Goal: Task Accomplishment & Management: Manage account settings

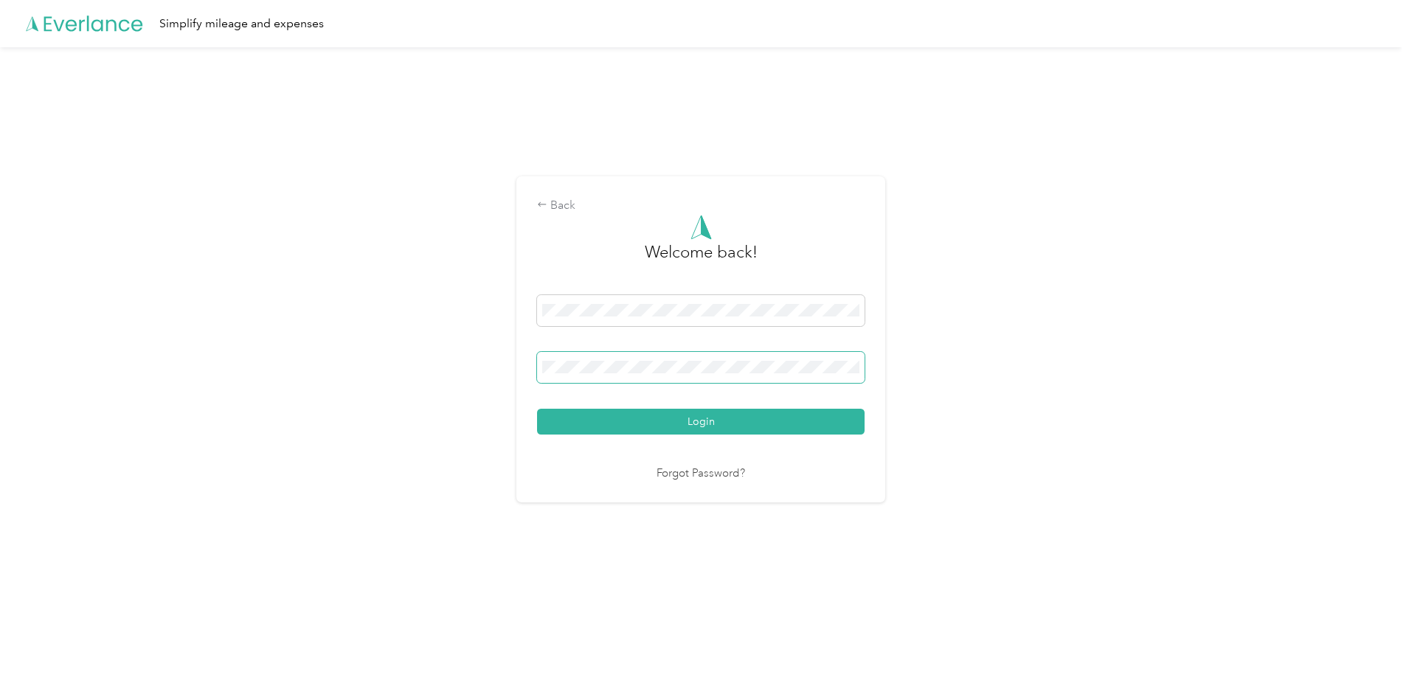
click at [537, 409] on button "Login" at bounding box center [700, 422] width 327 height 26
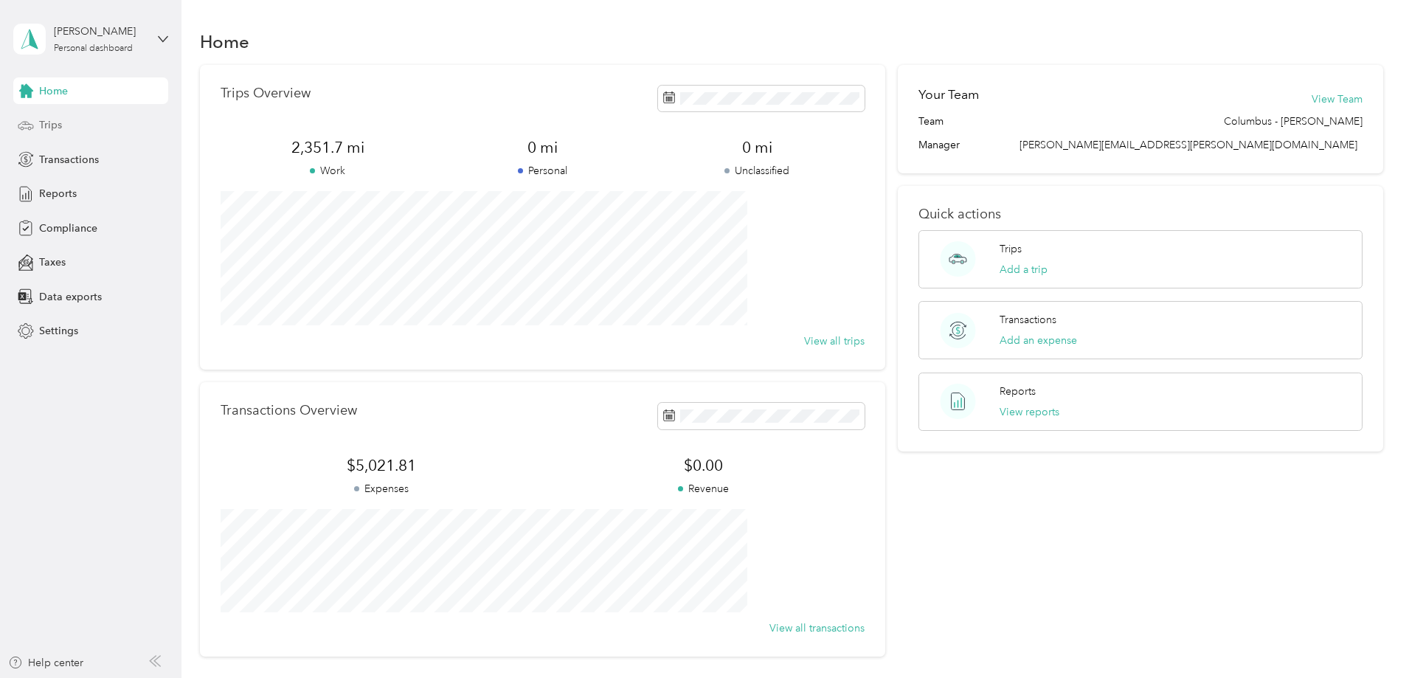
click at [46, 124] on span "Trips" at bounding box center [50, 124] width 23 height 15
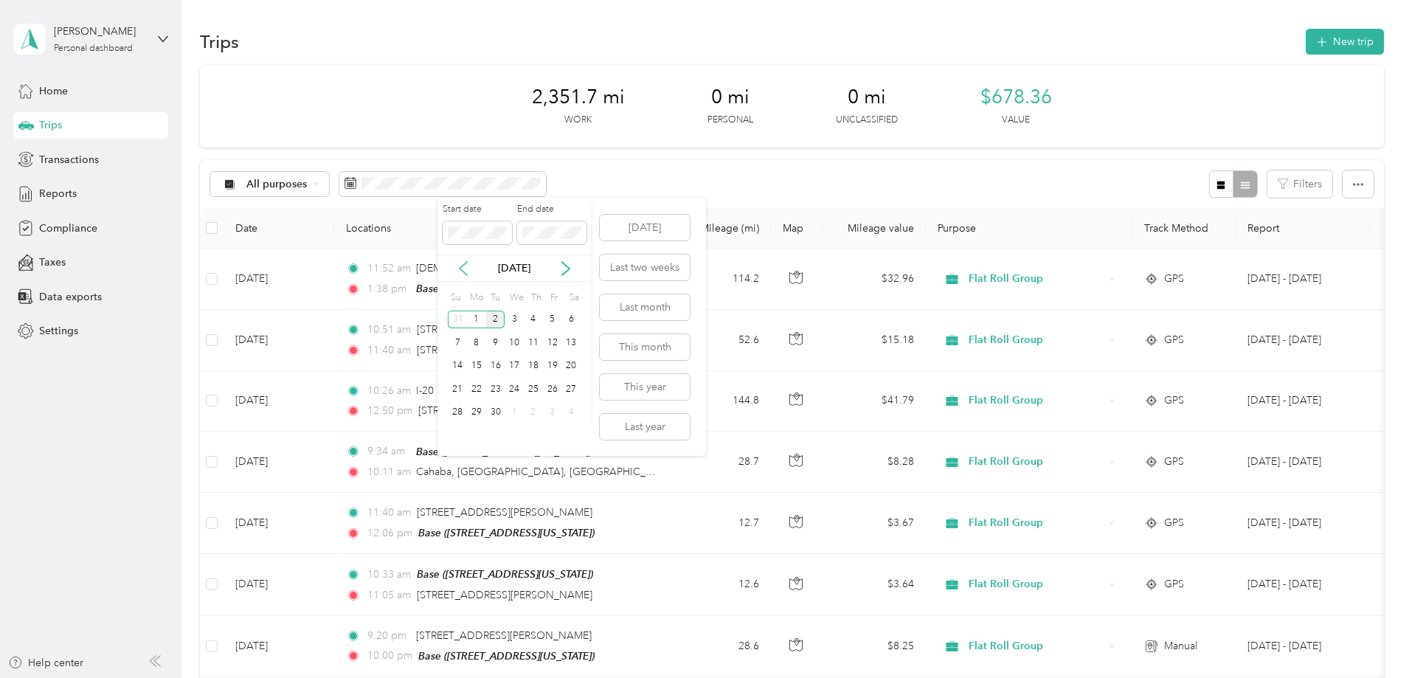
click at [464, 268] on icon at bounding box center [463, 268] width 15 height 15
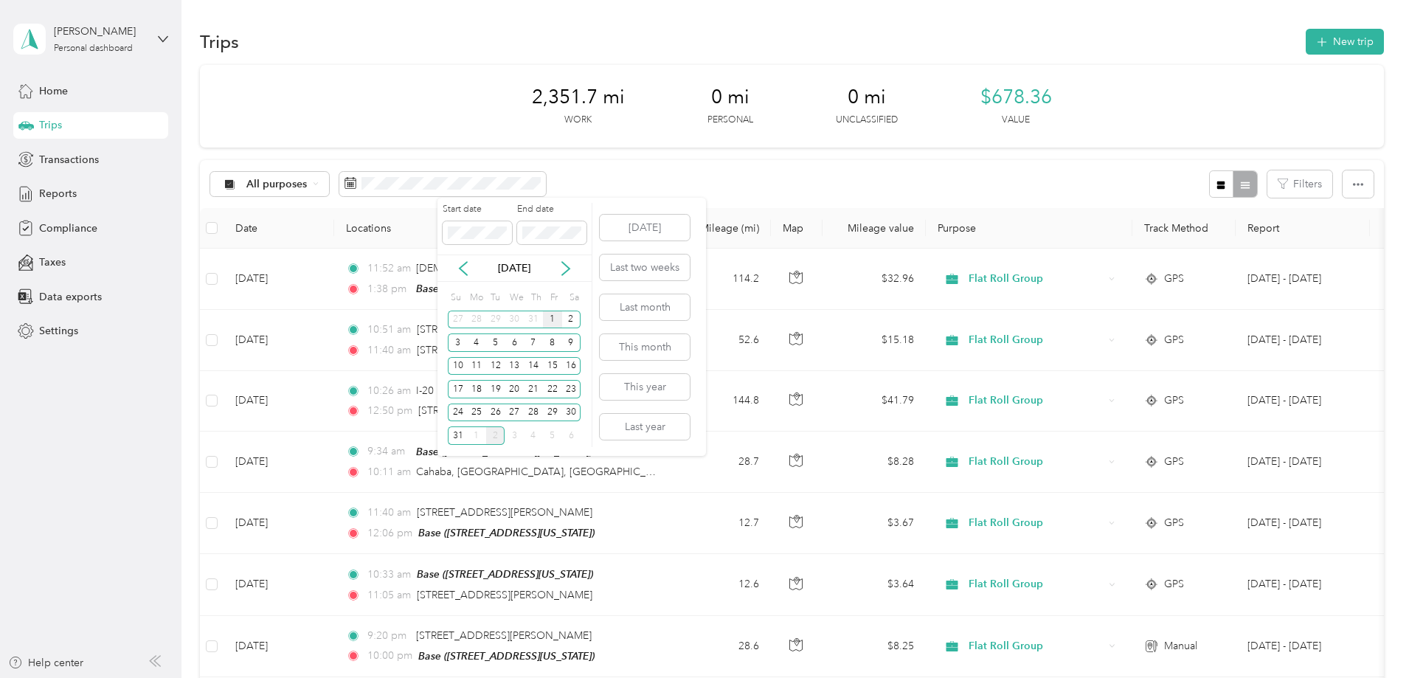
click at [554, 317] on div "1" at bounding box center [552, 319] width 19 height 18
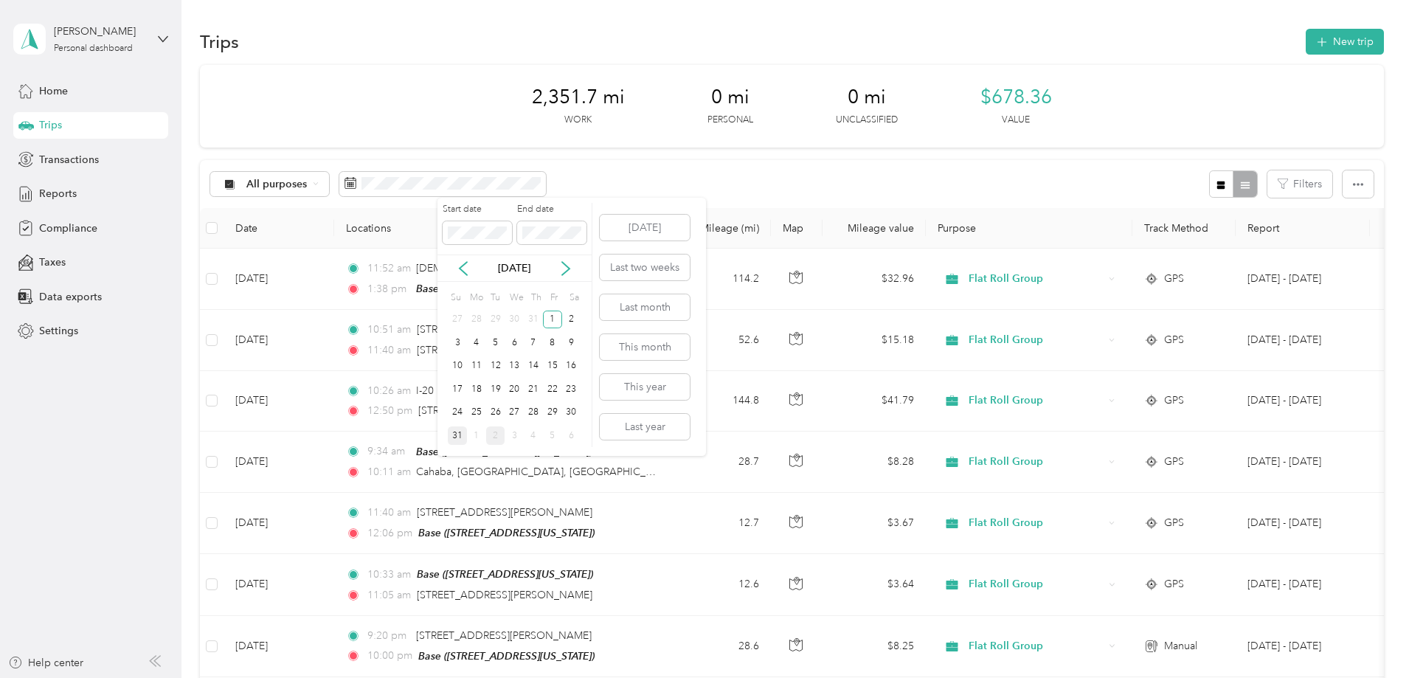
click at [457, 438] on div "31" at bounding box center [457, 435] width 19 height 18
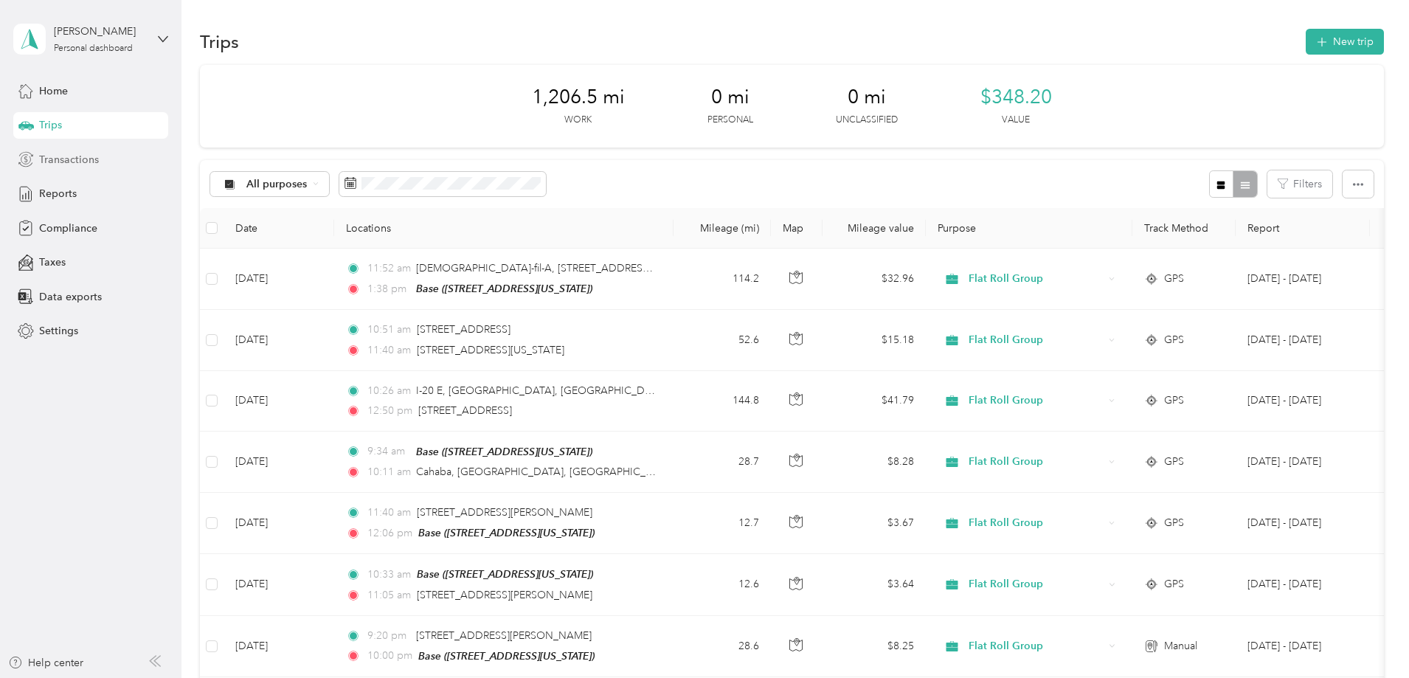
click at [74, 163] on span "Transactions" at bounding box center [69, 159] width 60 height 15
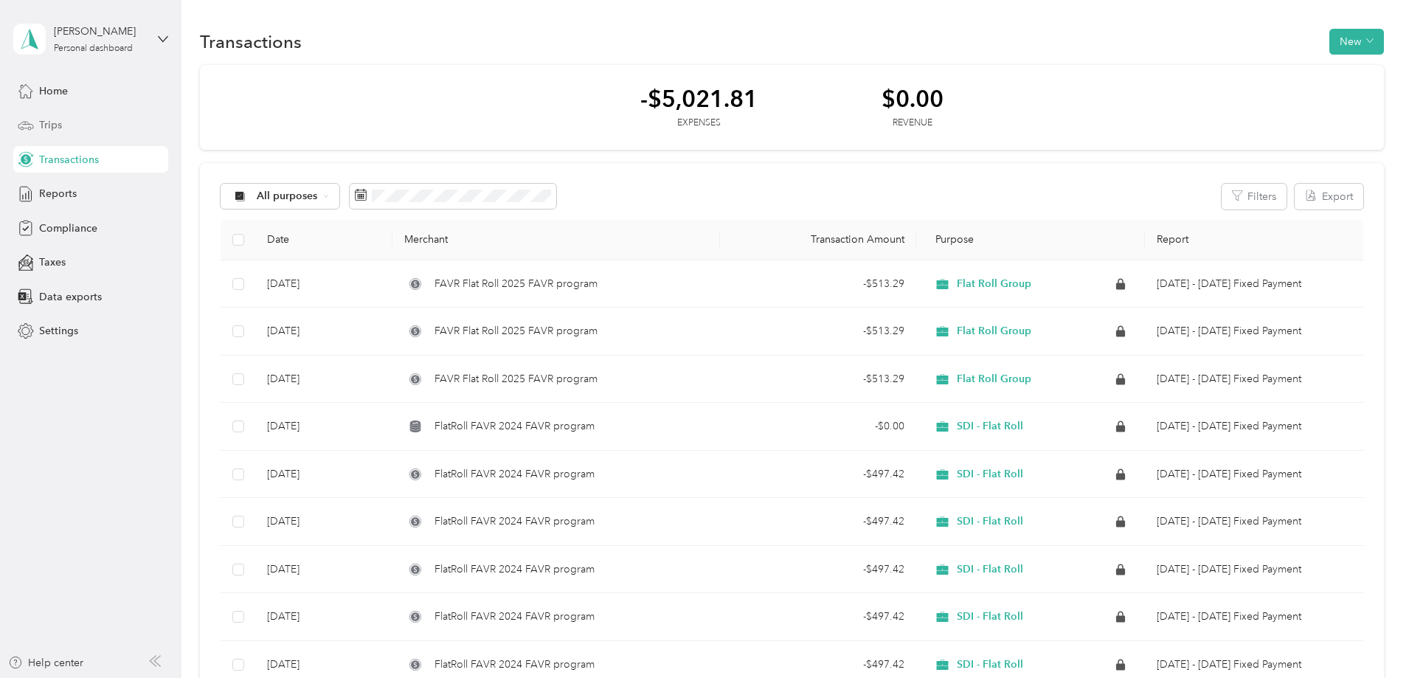
click at [52, 128] on span "Trips" at bounding box center [50, 124] width 23 height 15
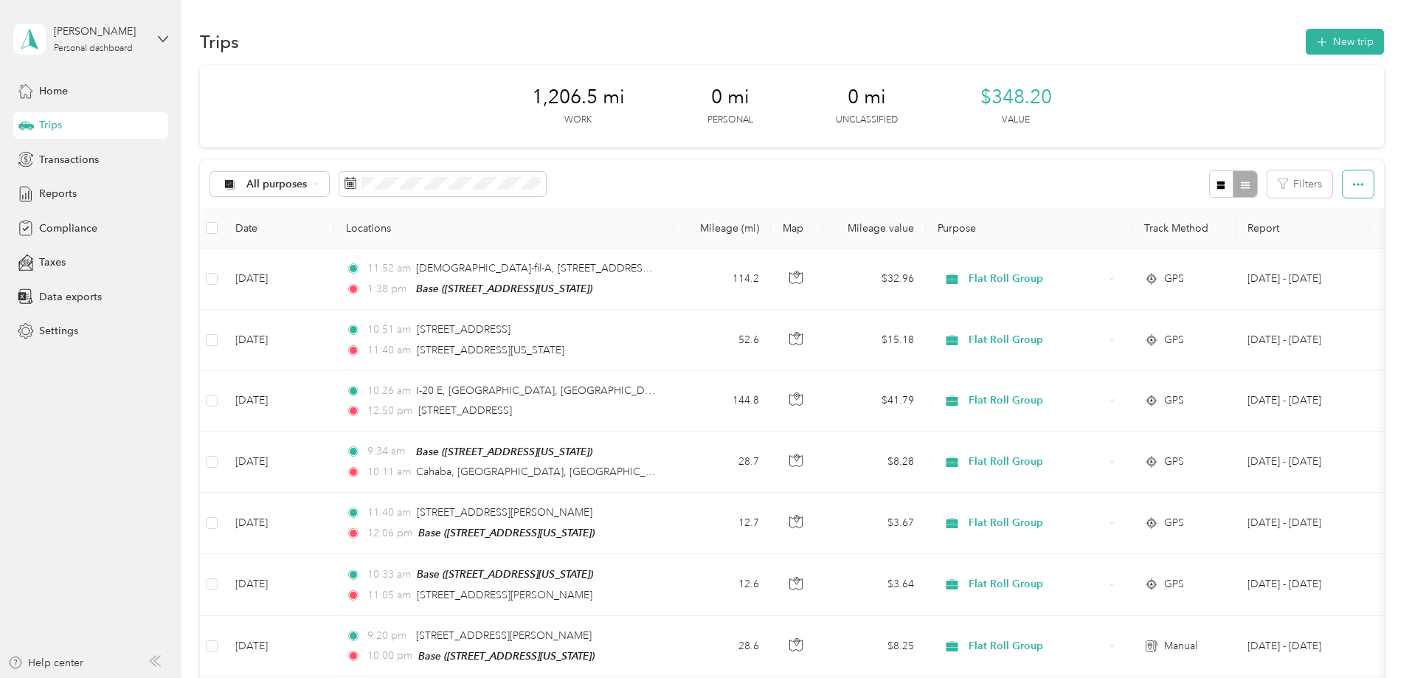
click at [1353, 190] on icon "button" at bounding box center [1358, 184] width 10 height 10
click at [1342, 187] on button "button" at bounding box center [1357, 183] width 31 height 27
click at [1020, 101] on span "$348.20" at bounding box center [1016, 98] width 72 height 24
click at [80, 158] on span "Transactions" at bounding box center [69, 159] width 60 height 15
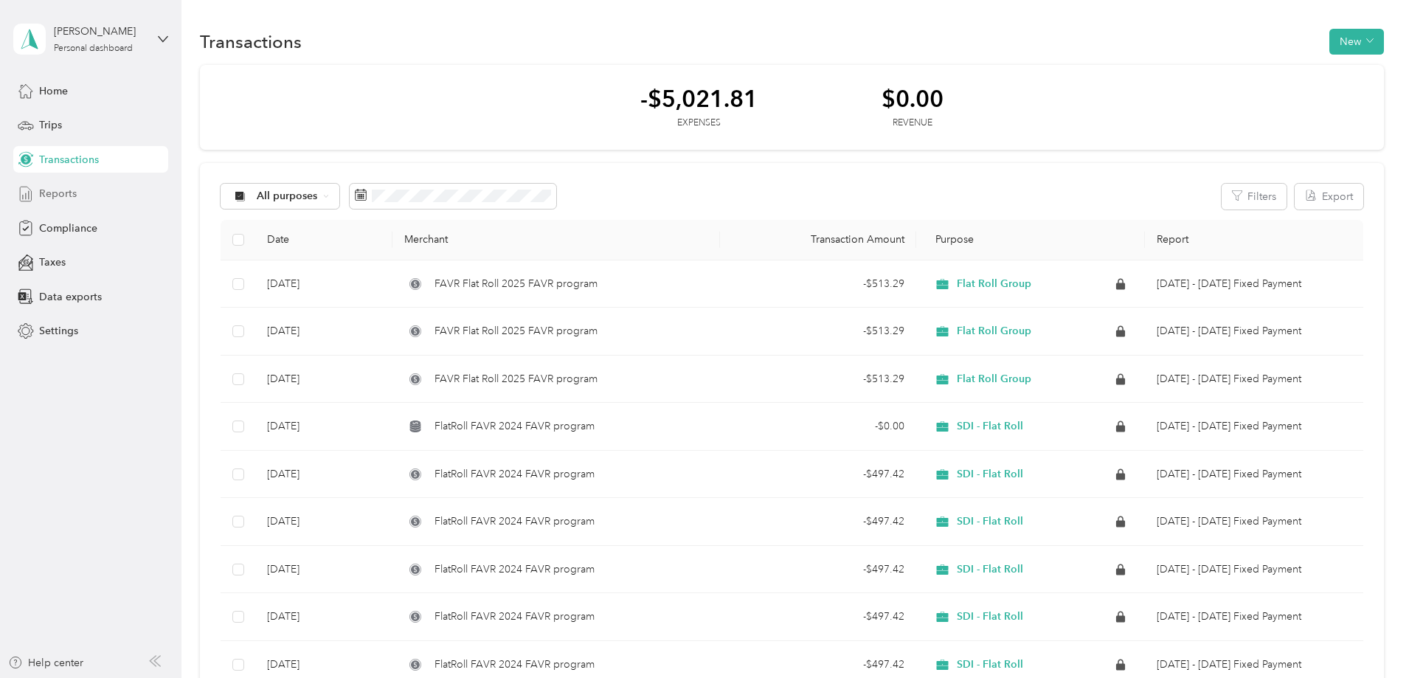
click at [58, 199] on span "Reports" at bounding box center [58, 193] width 38 height 15
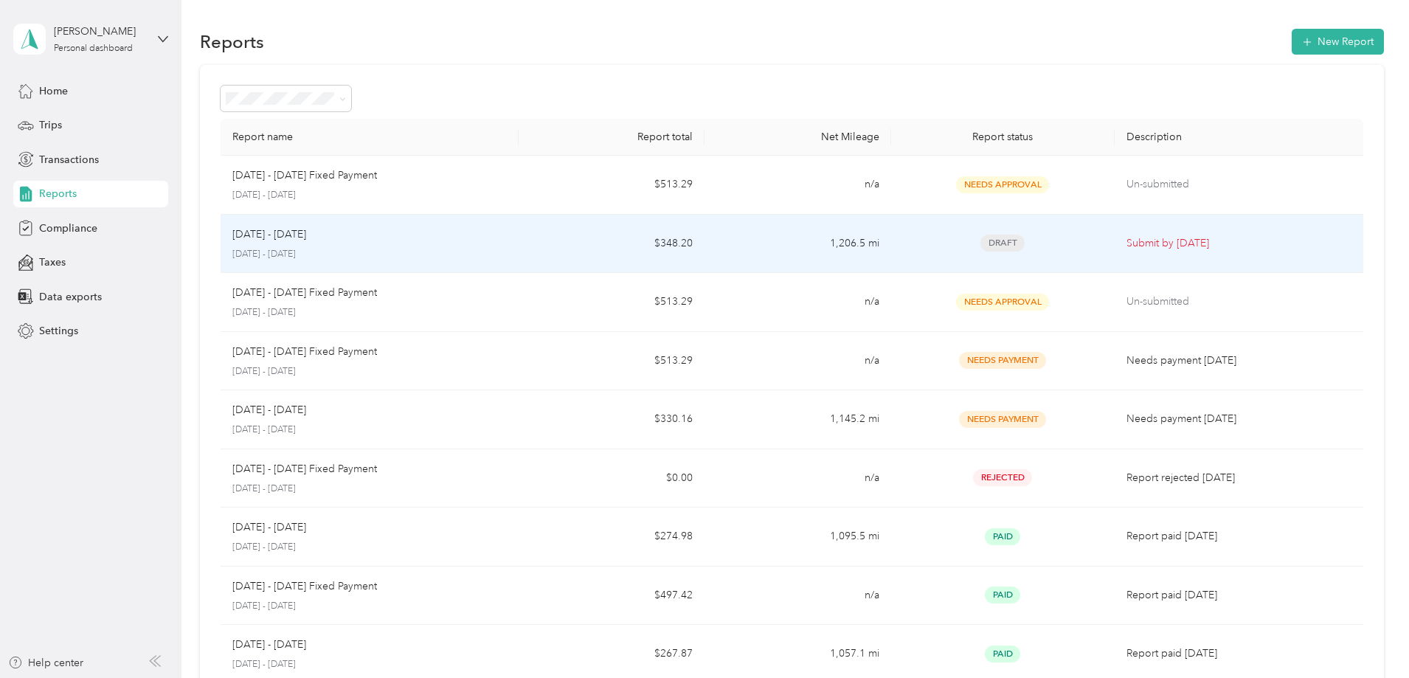
click at [980, 246] on span "Draft" at bounding box center [1002, 243] width 44 height 17
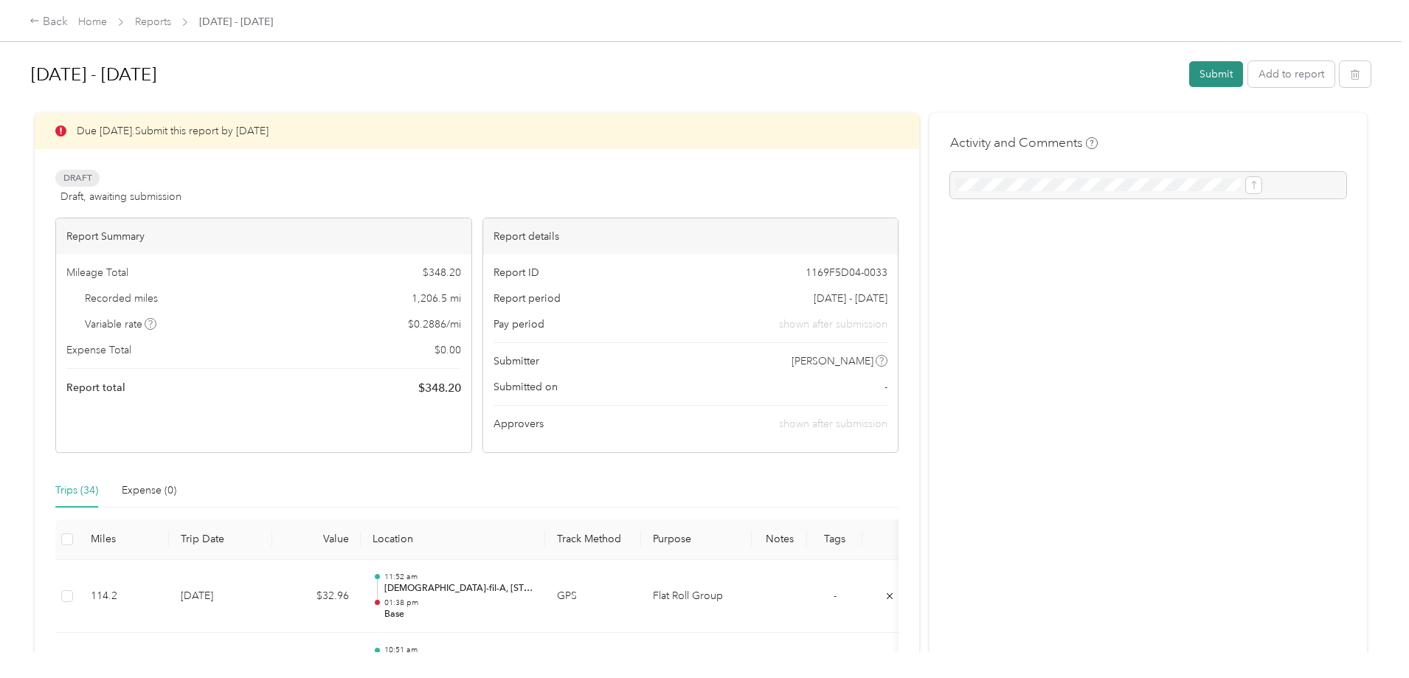
click at [1189, 74] on button "Submit" at bounding box center [1216, 74] width 54 height 26
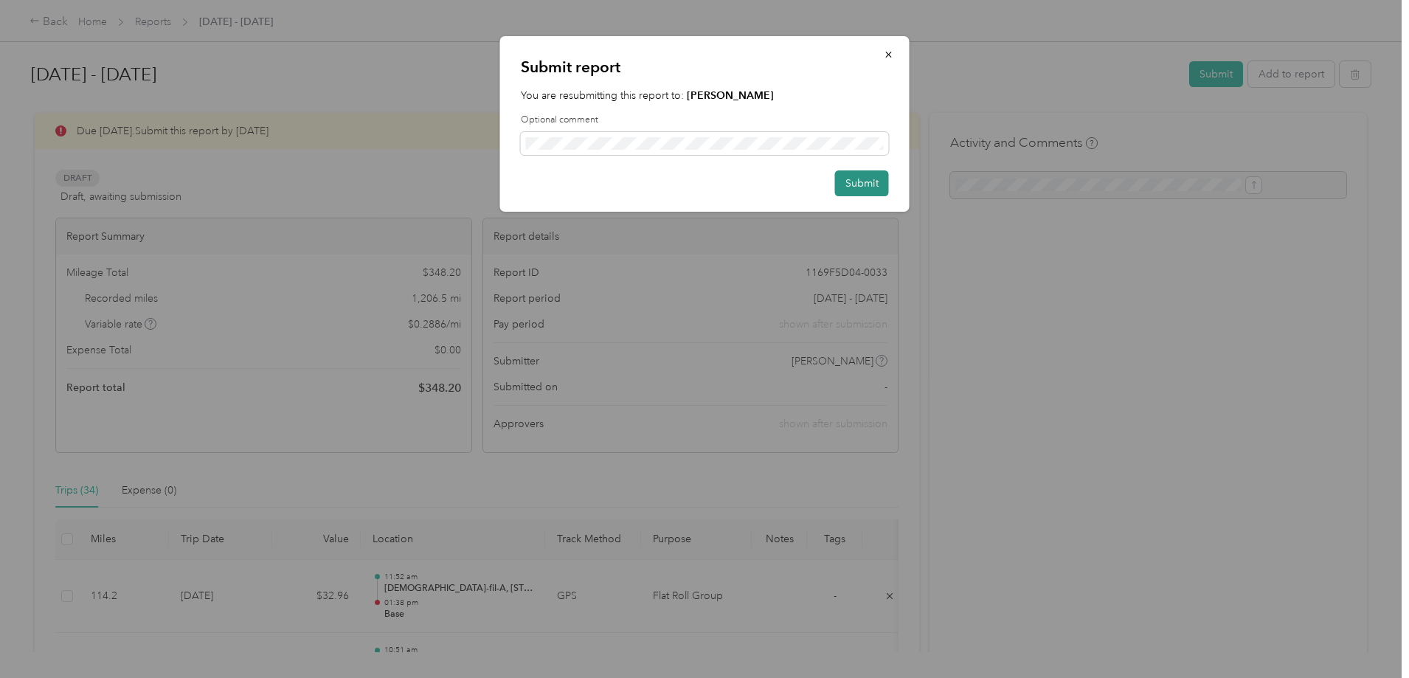
click at [872, 188] on button "Submit" at bounding box center [862, 183] width 54 height 26
